Goal: Answer question/provide support: Share knowledge or assist other users

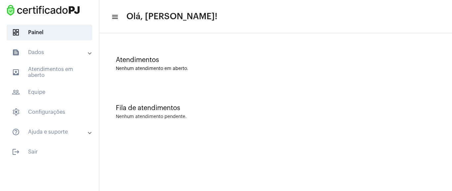
click at [264, 45] on div "Atendimentos Nenhum atendimento em aberto." at bounding box center [276, 60] width 346 height 48
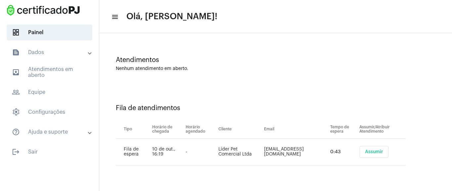
click at [385, 148] on button "Assumir" at bounding box center [374, 152] width 29 height 12
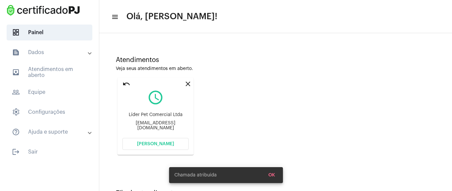
click at [172, 145] on button "[PERSON_NAME]" at bounding box center [155, 144] width 66 height 12
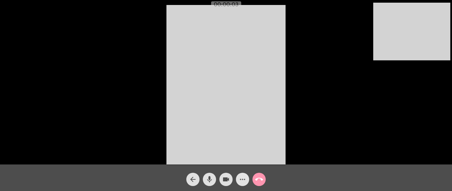
click at [241, 177] on mat-icon "more_horiz" at bounding box center [243, 179] width 8 height 8
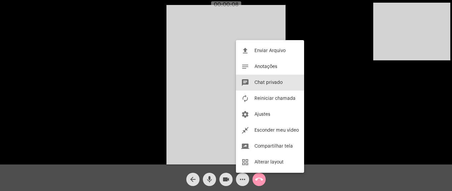
drag, startPoint x: 268, startPoint y: 86, endPoint x: 260, endPoint y: 89, distance: 8.0
click at [267, 87] on button "chat Chat privado" at bounding box center [270, 82] width 68 height 16
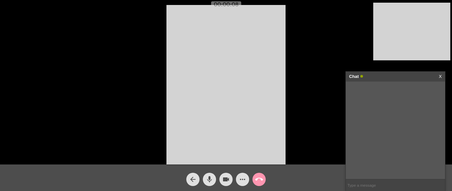
click at [299, 65] on div "Acessando Câmera e Microfone..." at bounding box center [226, 84] width 451 height 164
click at [316, 72] on div "Acessando Câmera e Microfone..." at bounding box center [226, 84] width 451 height 164
click at [365, 182] on input "text" at bounding box center [395, 185] width 99 height 12
click at [349, 184] on input "text" at bounding box center [395, 185] width 99 height 12
click at [406, 45] on video at bounding box center [411, 32] width 77 height 58
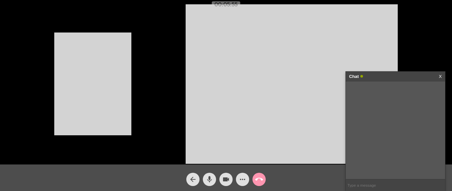
click at [124, 88] on video at bounding box center [92, 83] width 77 height 103
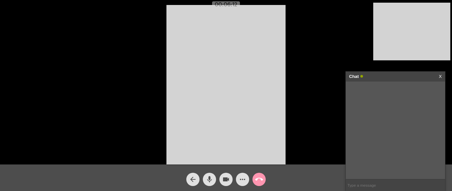
click at [301, 52] on div "Acessando Câmera e Microfone..." at bounding box center [226, 84] width 451 height 164
click at [368, 186] on input "text" at bounding box center [395, 185] width 99 height 12
paste input "[URL][DOMAIN_NAME]"
type input "[URL][DOMAIN_NAME]"
click at [224, 182] on mat-icon "videocam" at bounding box center [226, 179] width 8 height 8
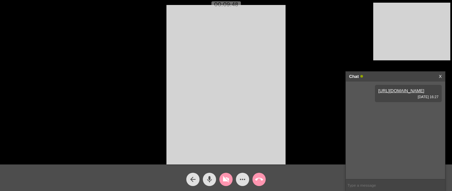
click at [209, 180] on mat-icon "mic" at bounding box center [210, 179] width 8 height 8
click at [206, 181] on mat-icon "mic_off" at bounding box center [210, 179] width 8 height 8
click at [222, 180] on mat-icon "videocam_off" at bounding box center [226, 179] width 8 height 8
click at [261, 179] on mat-icon "call_end" at bounding box center [259, 179] width 8 height 8
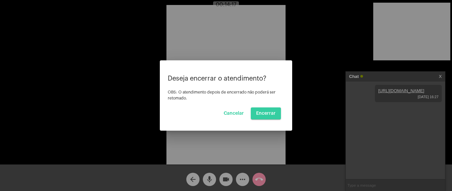
click at [274, 114] on span "Encerrar" at bounding box center [266, 113] width 20 height 5
